Goal: Navigation & Orientation: Find specific page/section

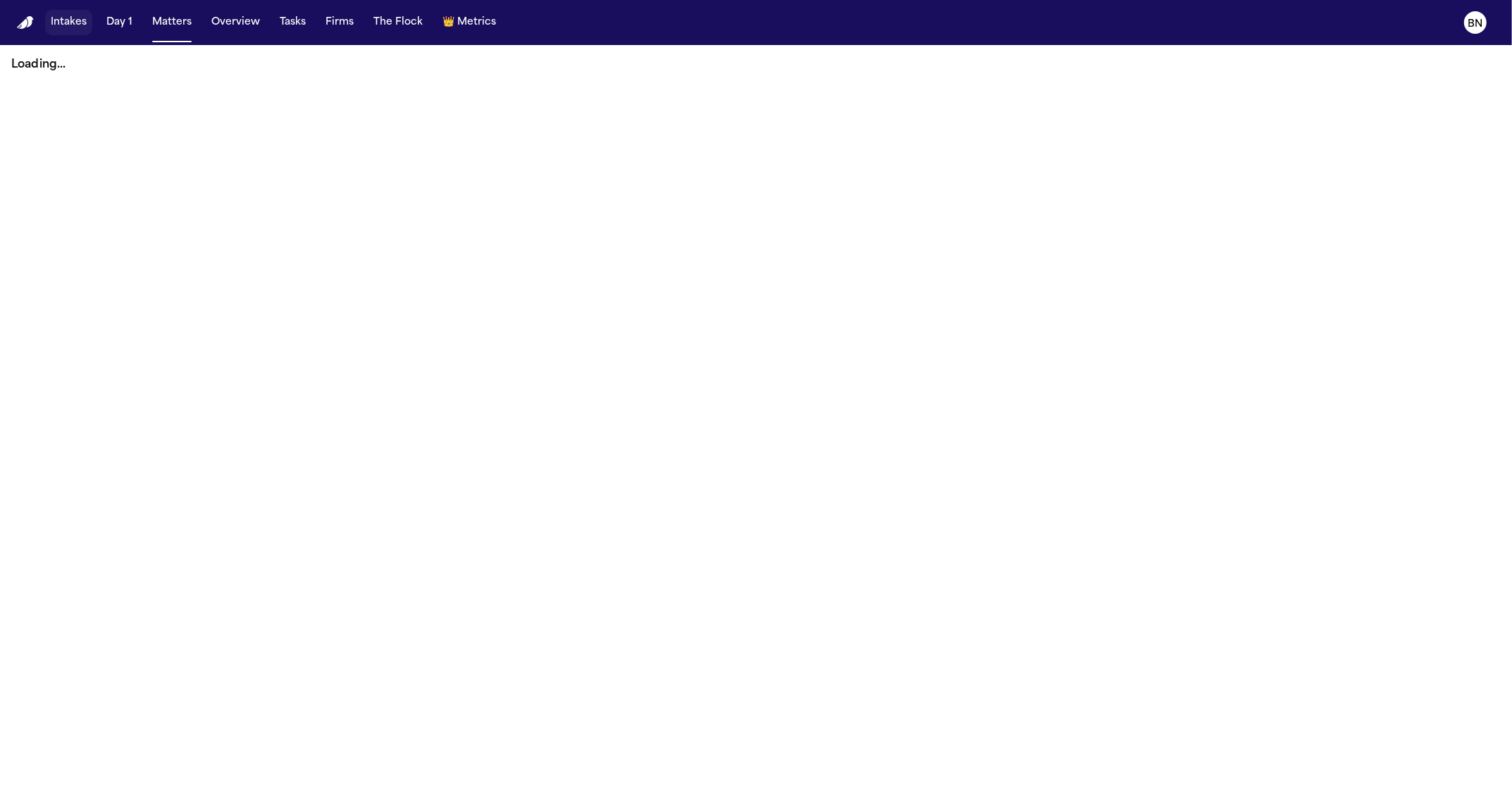
click at [65, 23] on button "Intakes" at bounding box center [69, 23] width 47 height 25
